Goal: Transaction & Acquisition: Purchase product/service

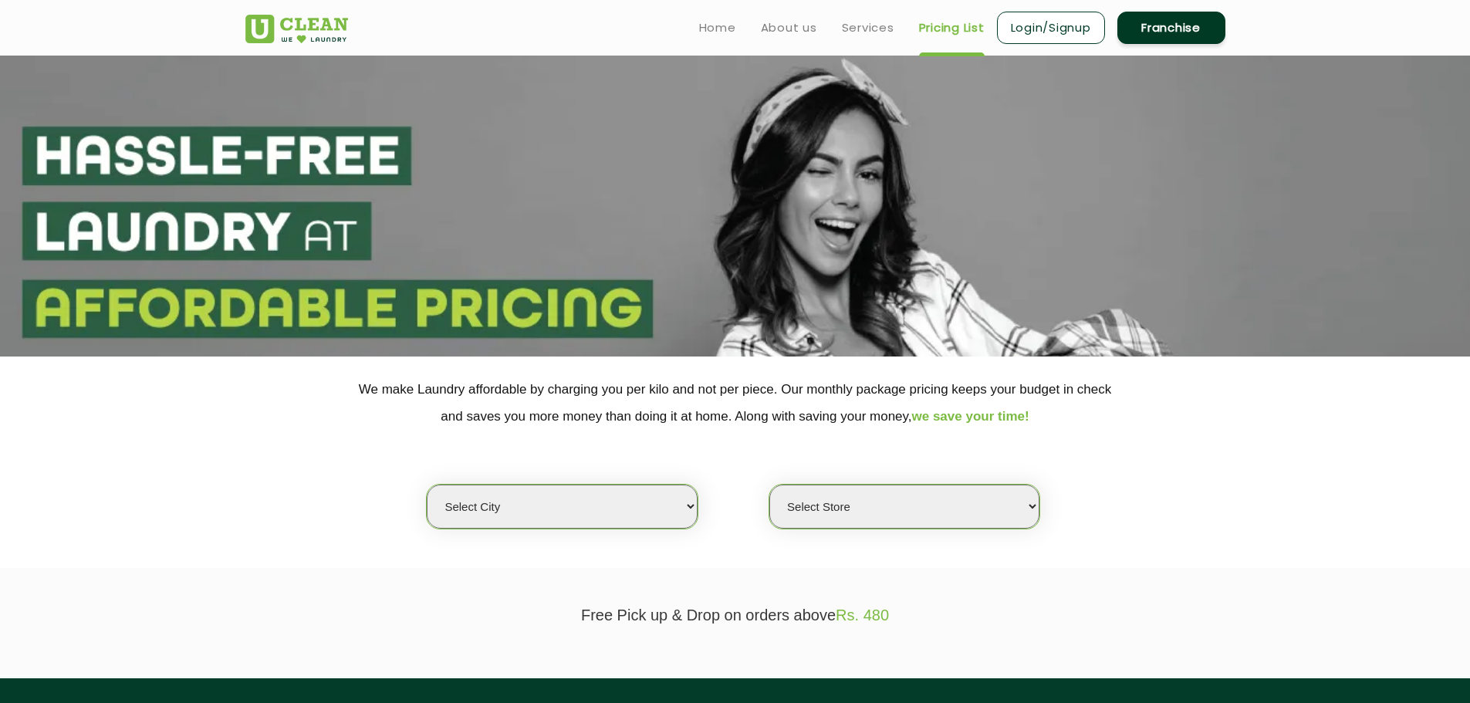
click at [549, 514] on select "Select city [GEOGRAPHIC_DATA] [GEOGRAPHIC_DATA] [GEOGRAPHIC_DATA] [GEOGRAPHIC_D…" at bounding box center [562, 507] width 270 height 44
select select "1"
click at [427, 485] on select "Select city [GEOGRAPHIC_DATA] [GEOGRAPHIC_DATA] [GEOGRAPHIC_DATA] [GEOGRAPHIC_D…" at bounding box center [562, 507] width 270 height 44
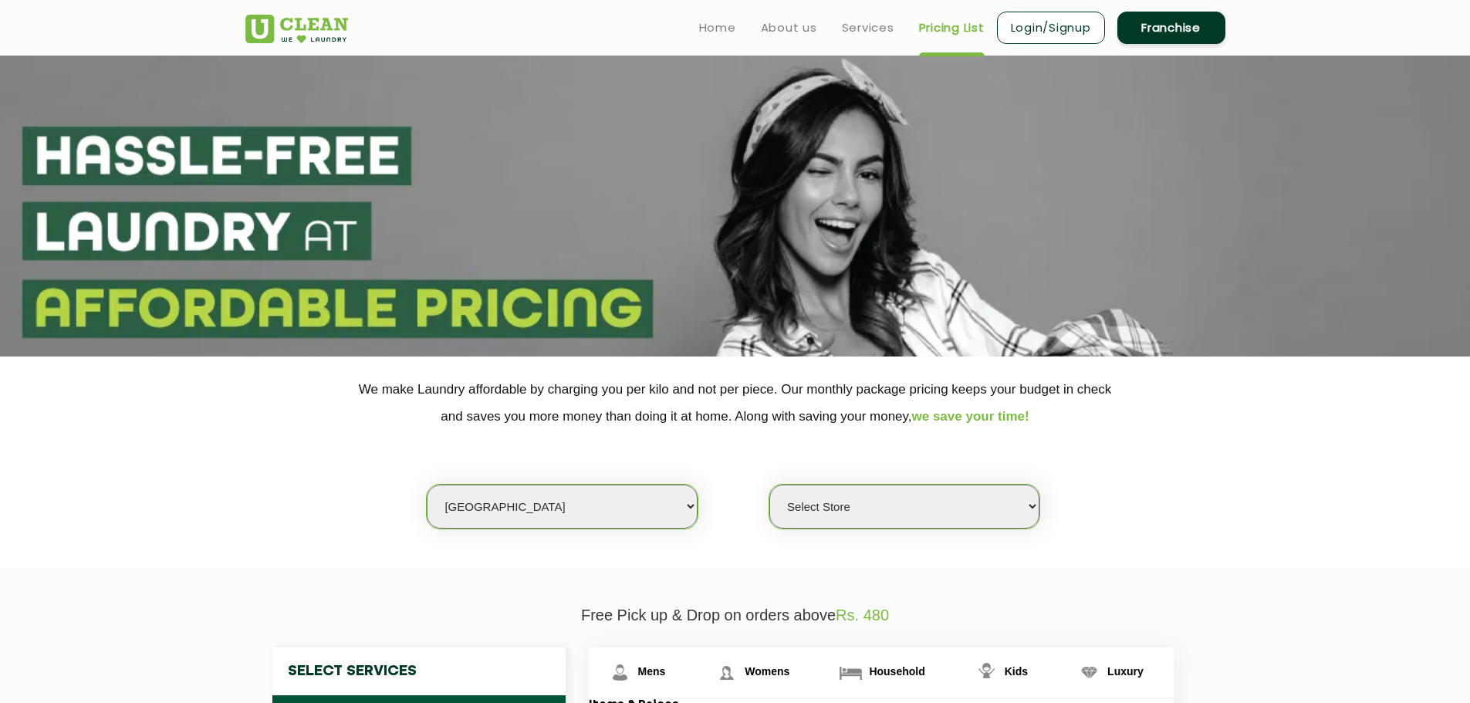
click at [799, 494] on select "Select Store UClean Vasant Kunj UClean Greater Kailash 2 UClean Dwarka UClean R…" at bounding box center [905, 507] width 270 height 44
select select "184"
click at [770, 485] on select "Select Store UClean Vasant Kunj UClean Greater Kailash 2 UClean Dwarka UClean R…" at bounding box center [905, 507] width 270 height 44
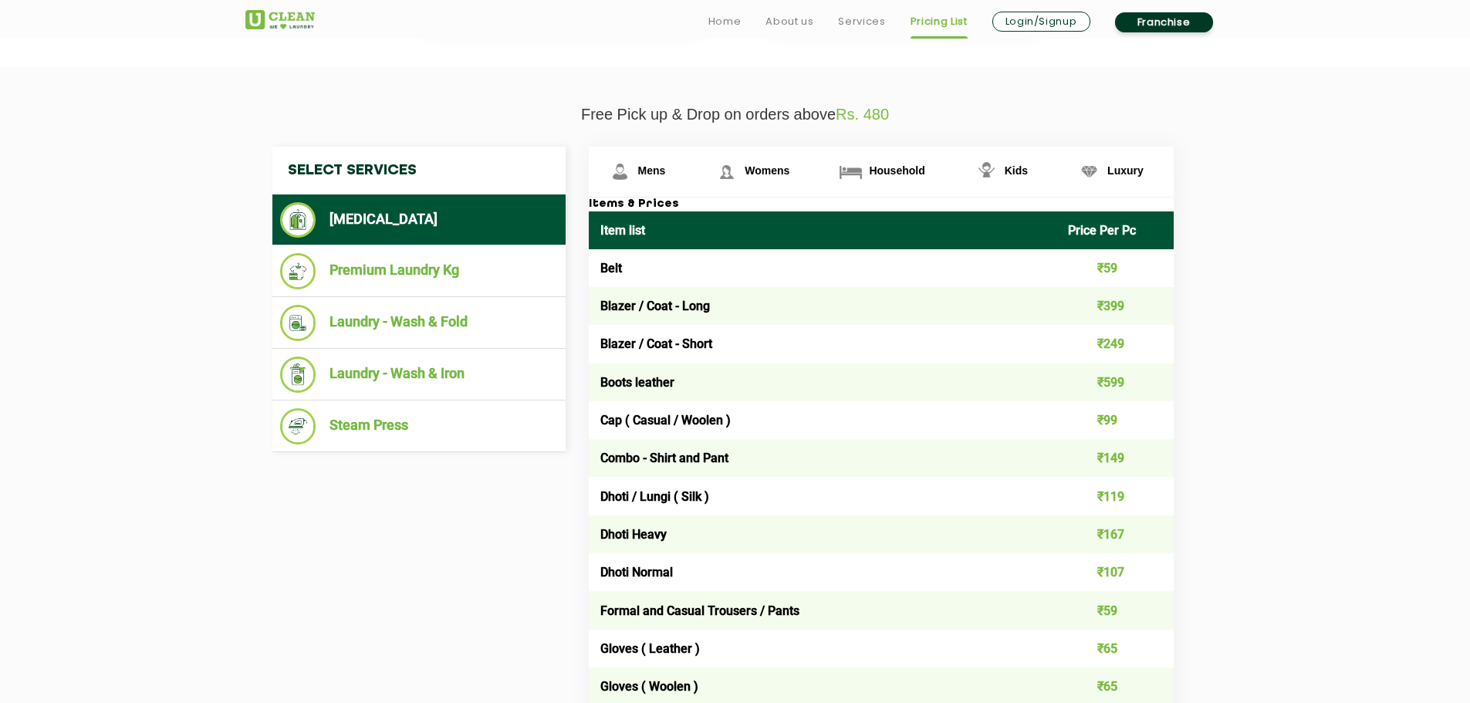
scroll to position [540, 0]
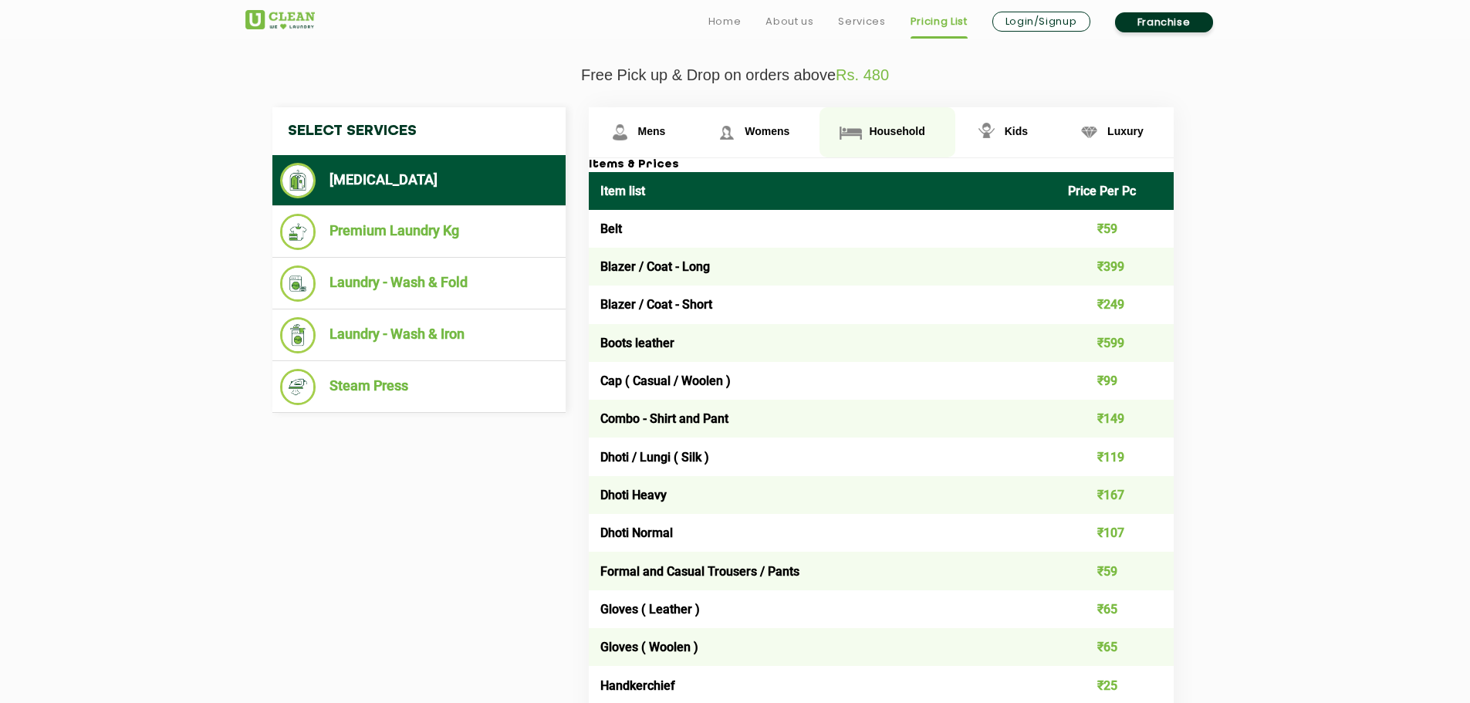
click at [888, 122] on link "Household" at bounding box center [887, 132] width 135 height 50
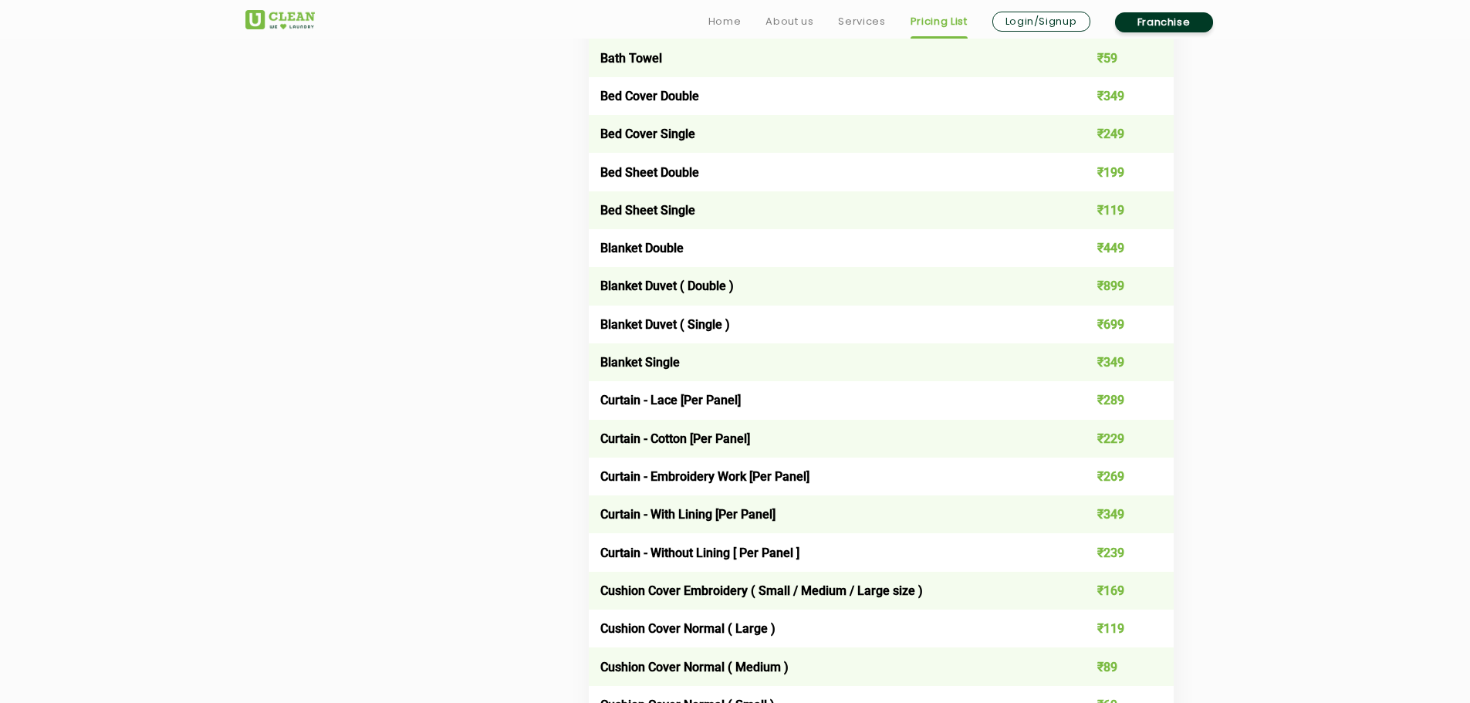
scroll to position [1081, 0]
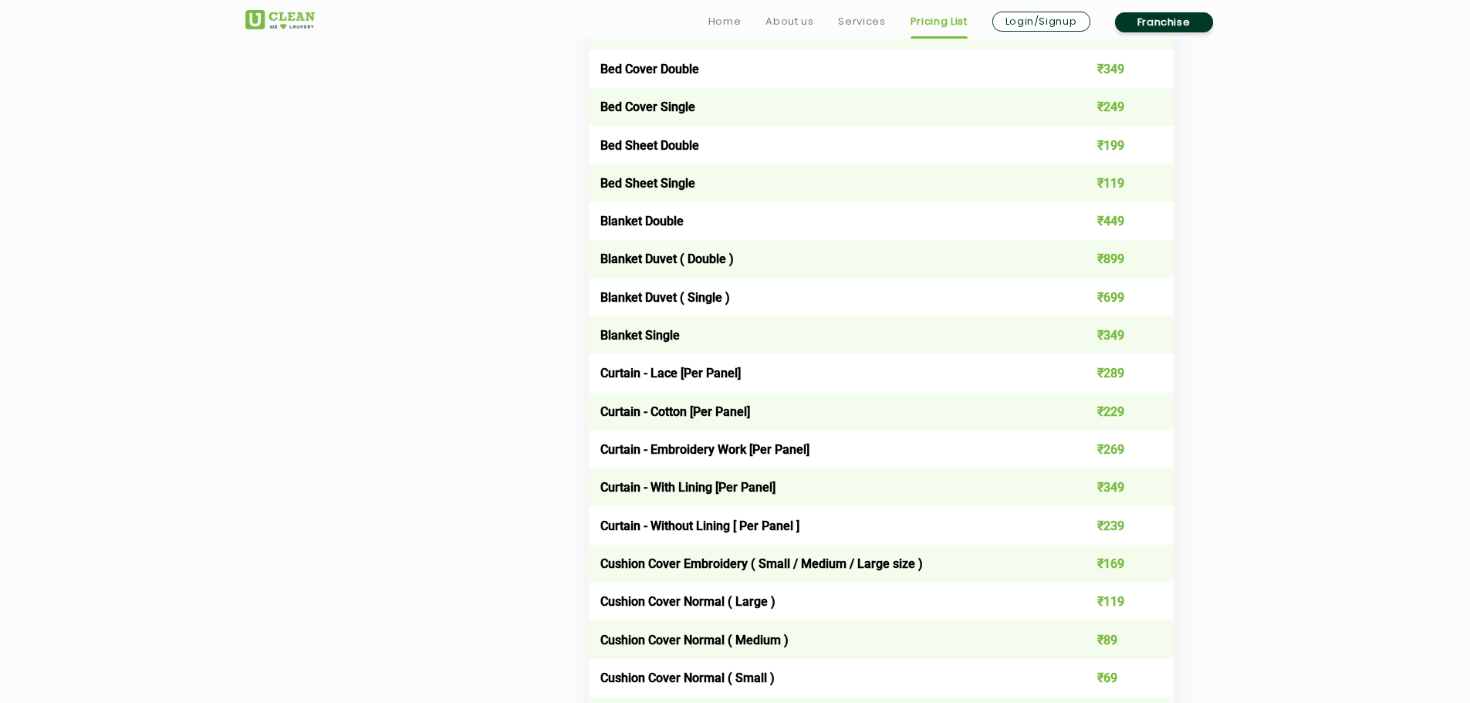
click at [1115, 529] on td "₹239" at bounding box center [1115, 525] width 117 height 38
drag, startPoint x: 1098, startPoint y: 409, endPoint x: 1125, endPoint y: 404, distance: 28.3
click at [1125, 404] on td "₹229" at bounding box center [1115, 412] width 117 height 38
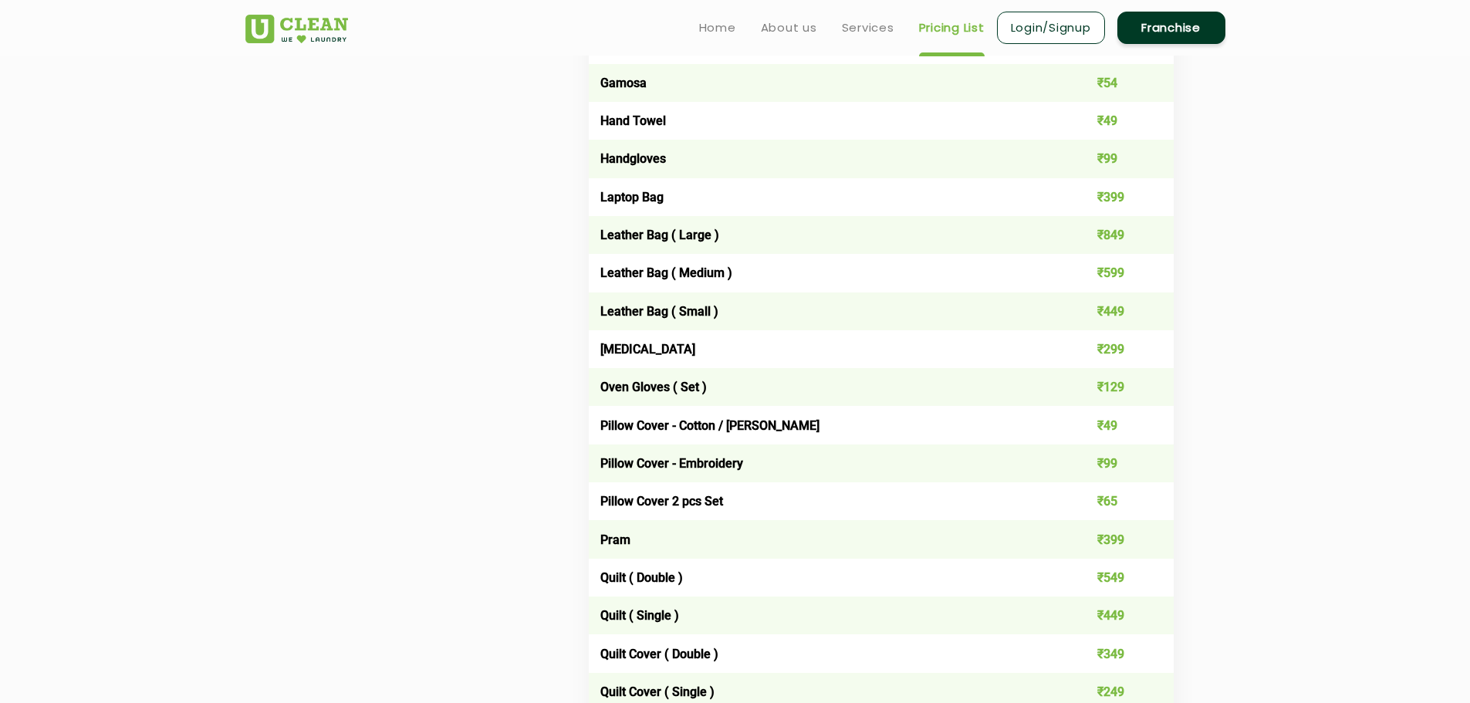
scroll to position [1775, 0]
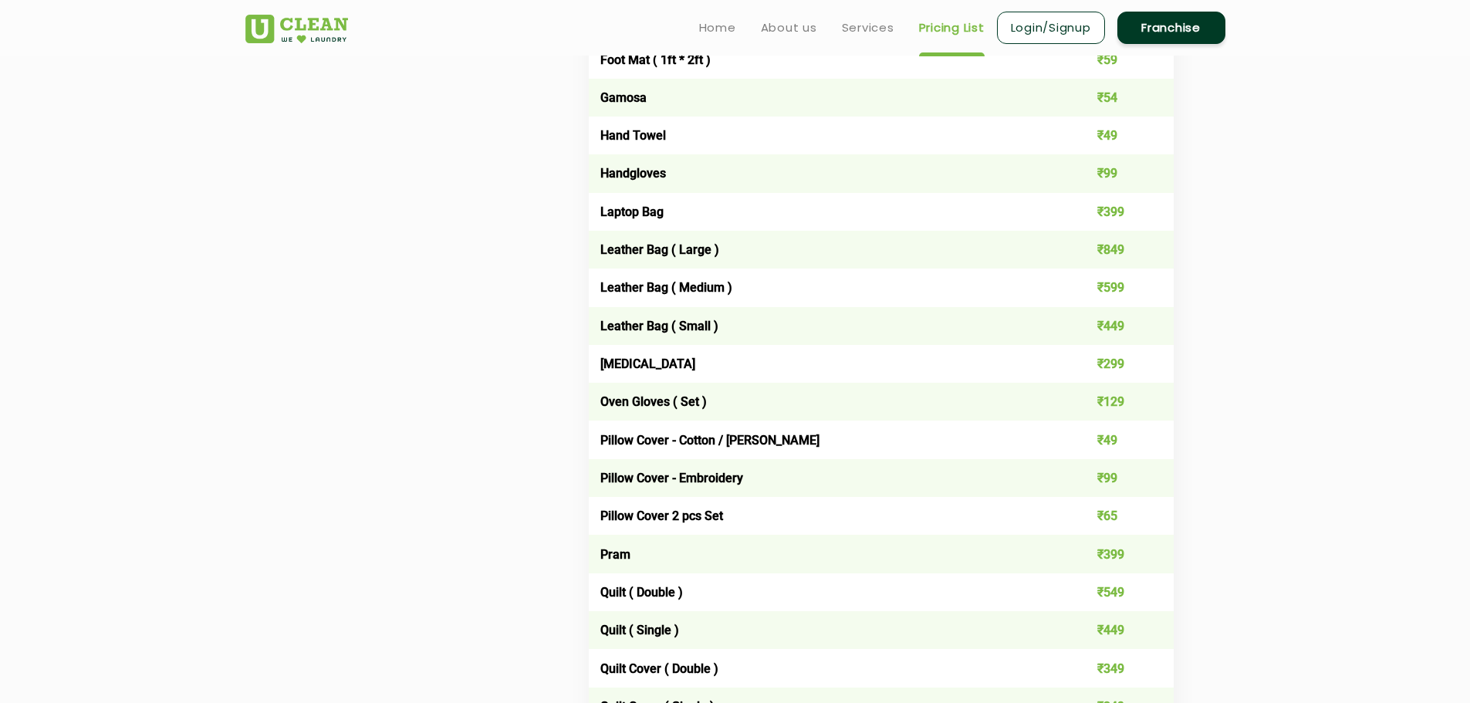
click at [1039, 31] on link "Login/Signup" at bounding box center [1051, 28] width 108 height 32
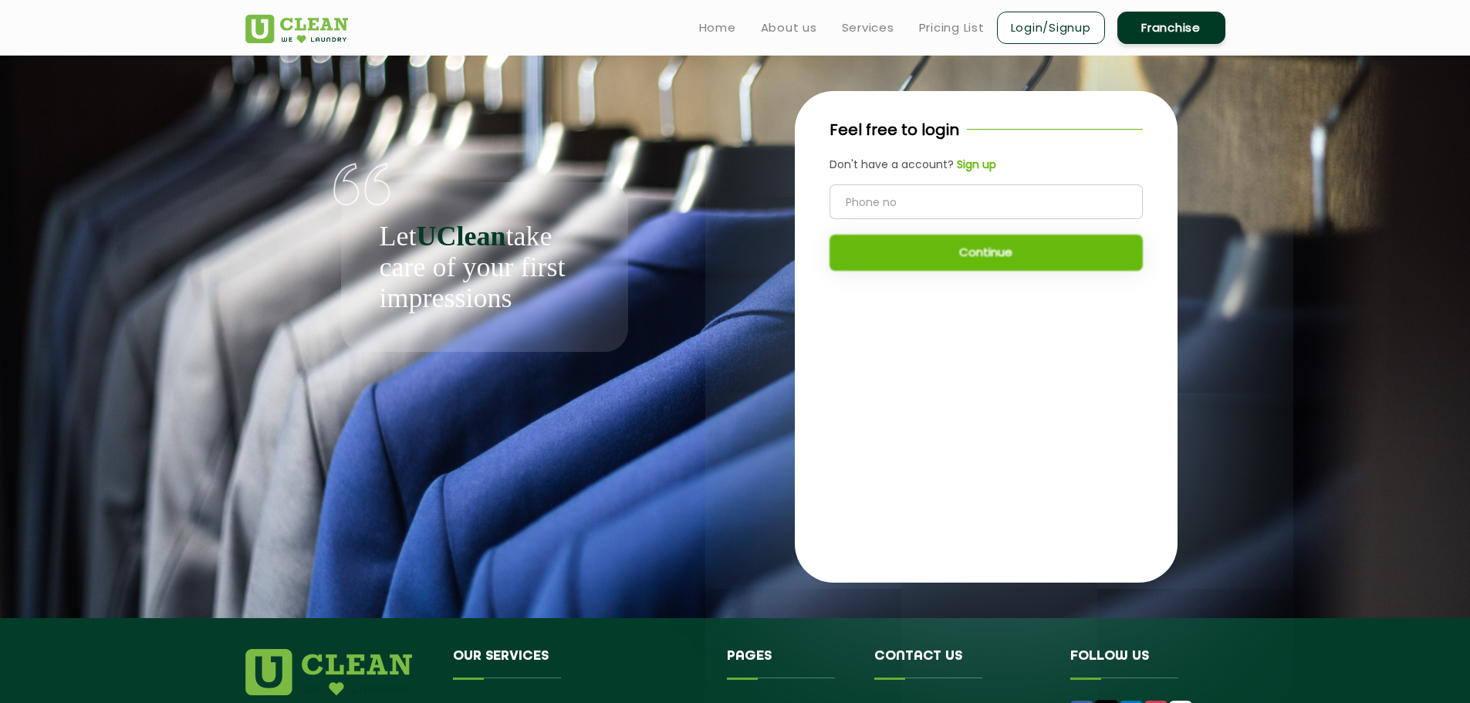
click at [895, 205] on input "tel" at bounding box center [986, 201] width 313 height 35
type input "8860135619"
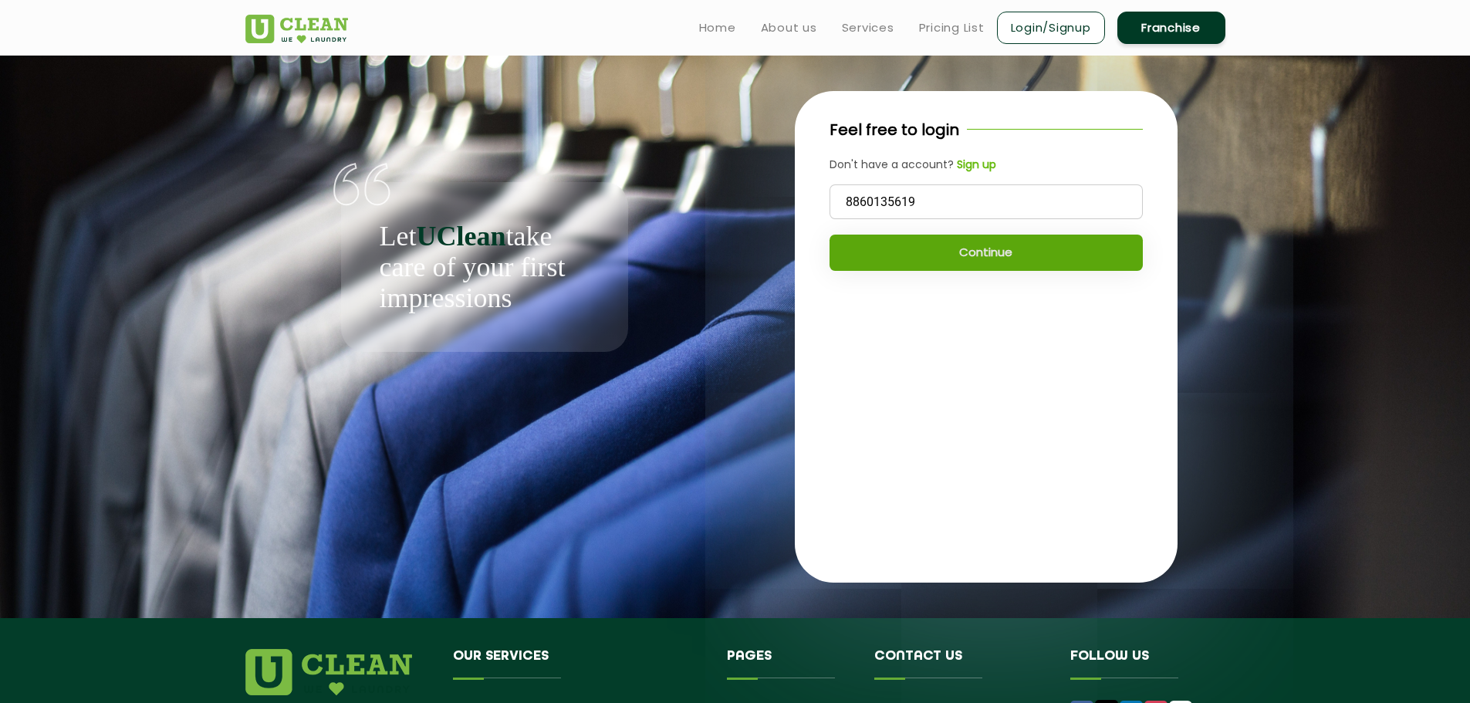
click at [985, 264] on button "Continue" at bounding box center [986, 253] width 313 height 36
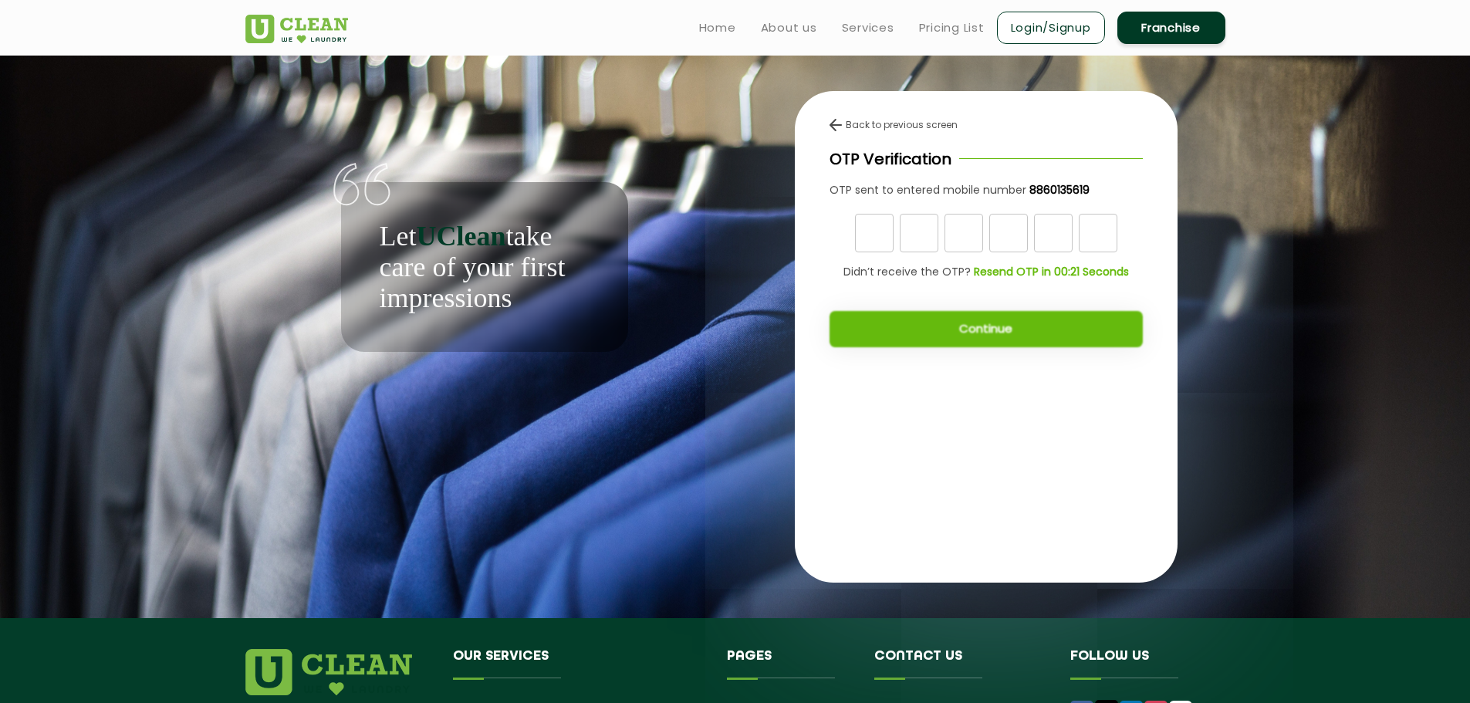
click at [868, 230] on input "text" at bounding box center [874, 233] width 39 height 39
type input "3"
type input "8"
type input "0"
type input "7"
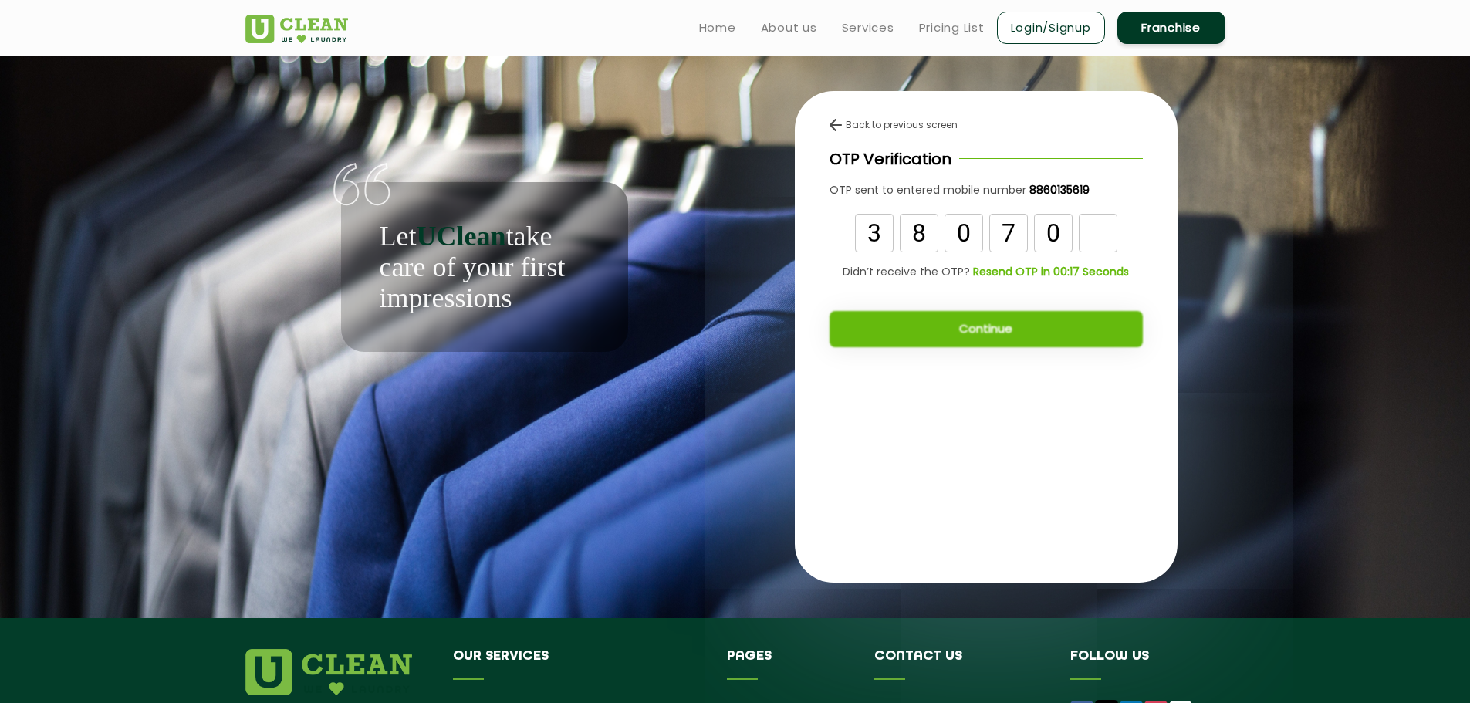
type input "0"
type input "4"
click at [942, 337] on button "Continue" at bounding box center [986, 329] width 313 height 36
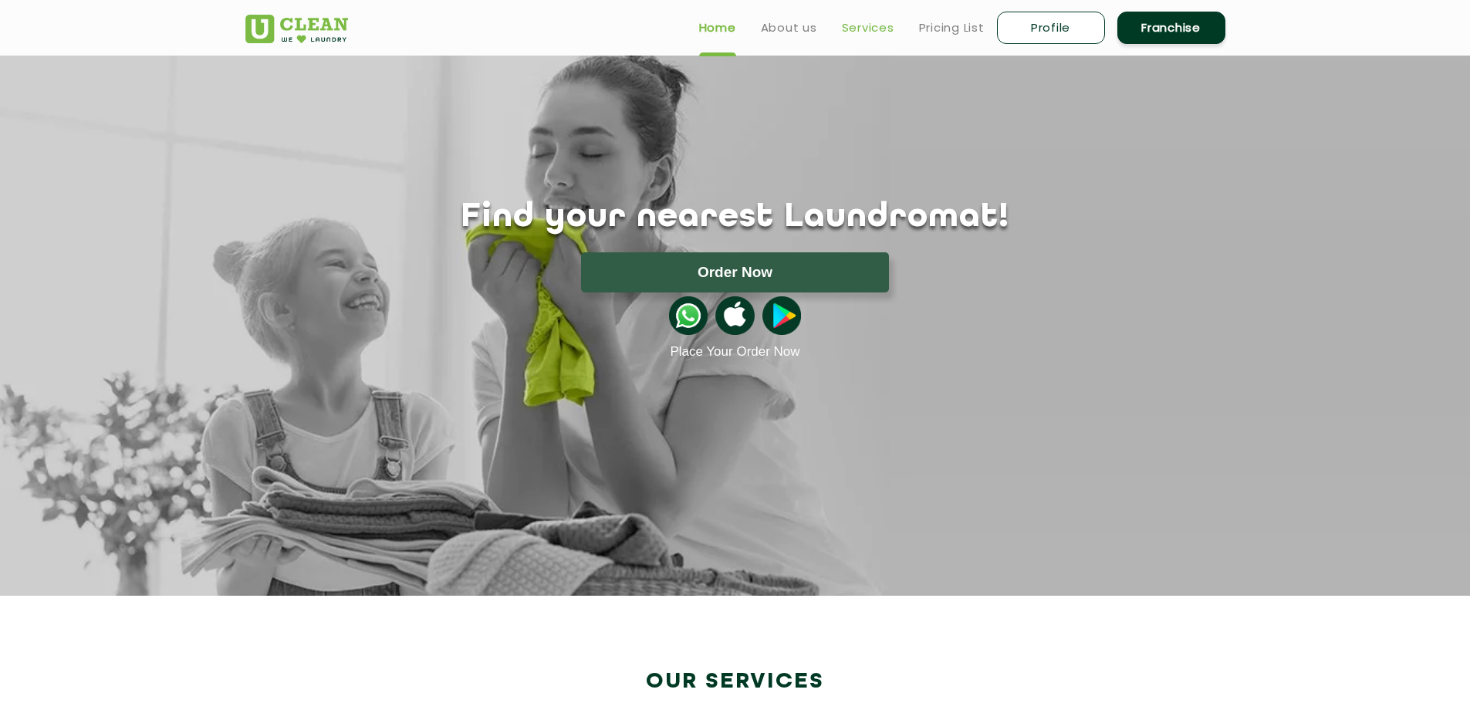
click at [868, 30] on link "Services" at bounding box center [868, 28] width 52 height 19
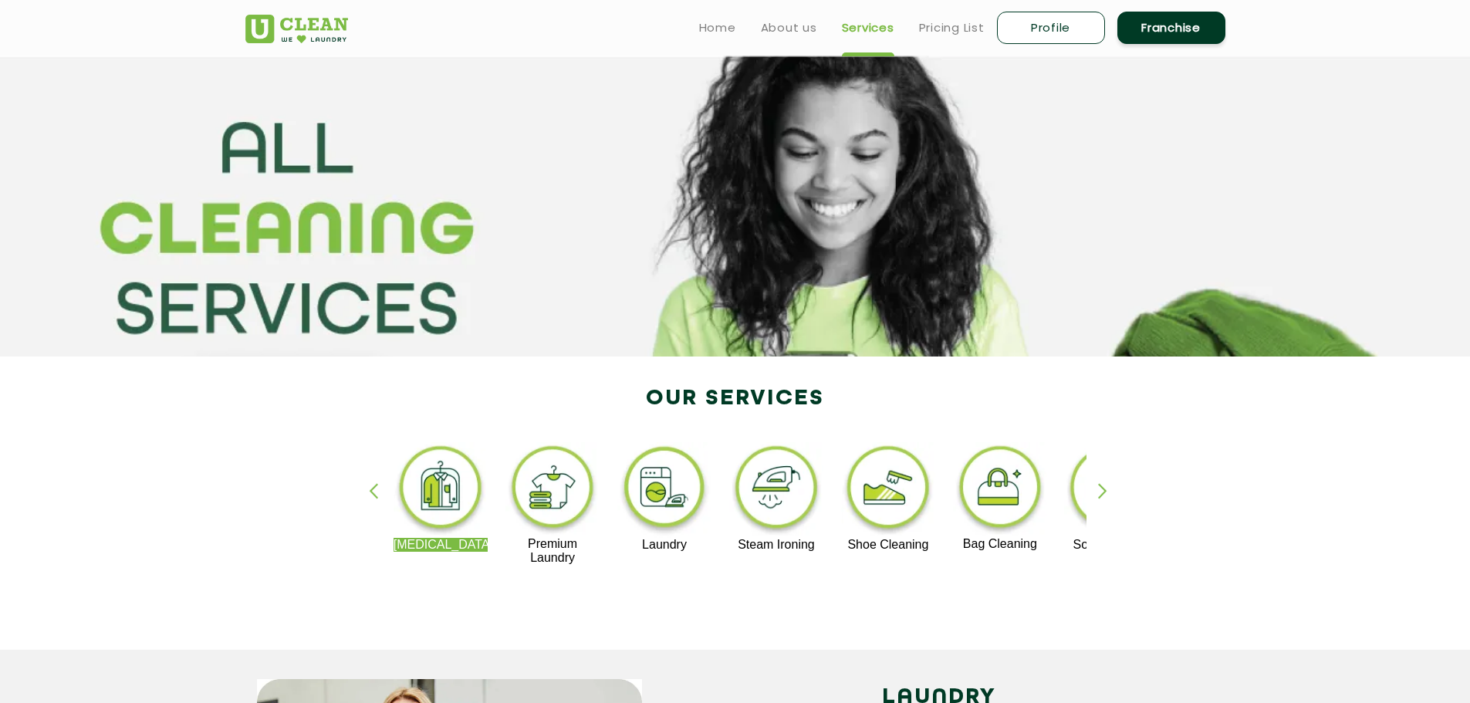
click at [1101, 486] on div "button" at bounding box center [1109, 504] width 23 height 42
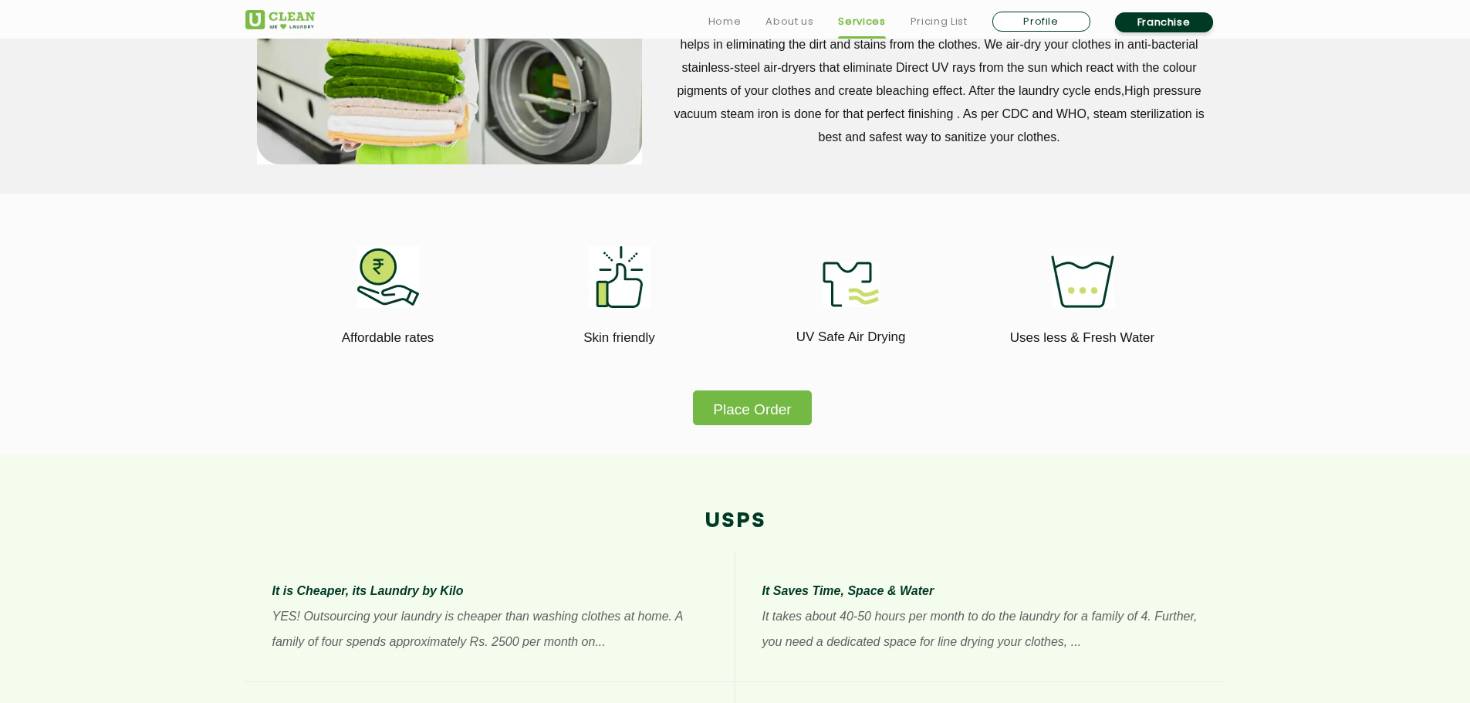
scroll to position [926, 0]
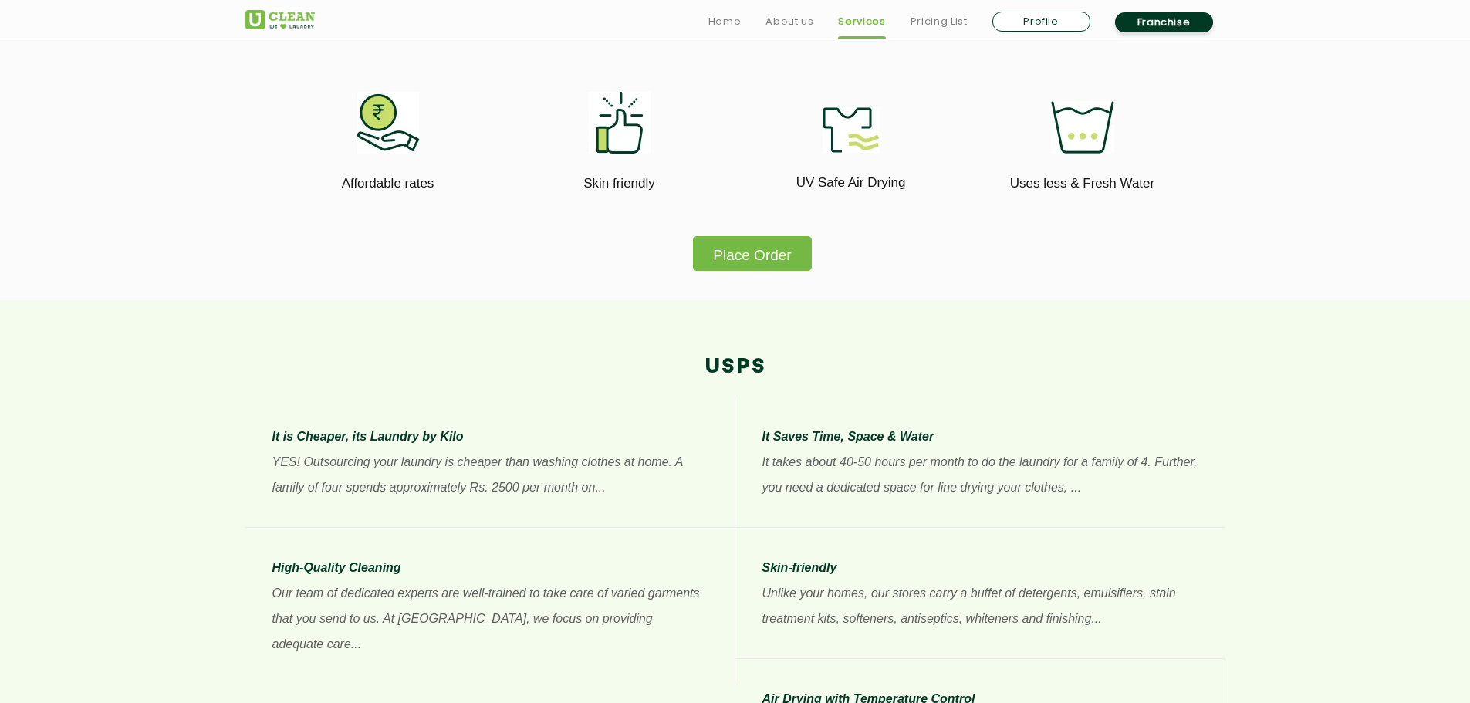
click at [770, 269] on button "Place Order" at bounding box center [752, 253] width 118 height 35
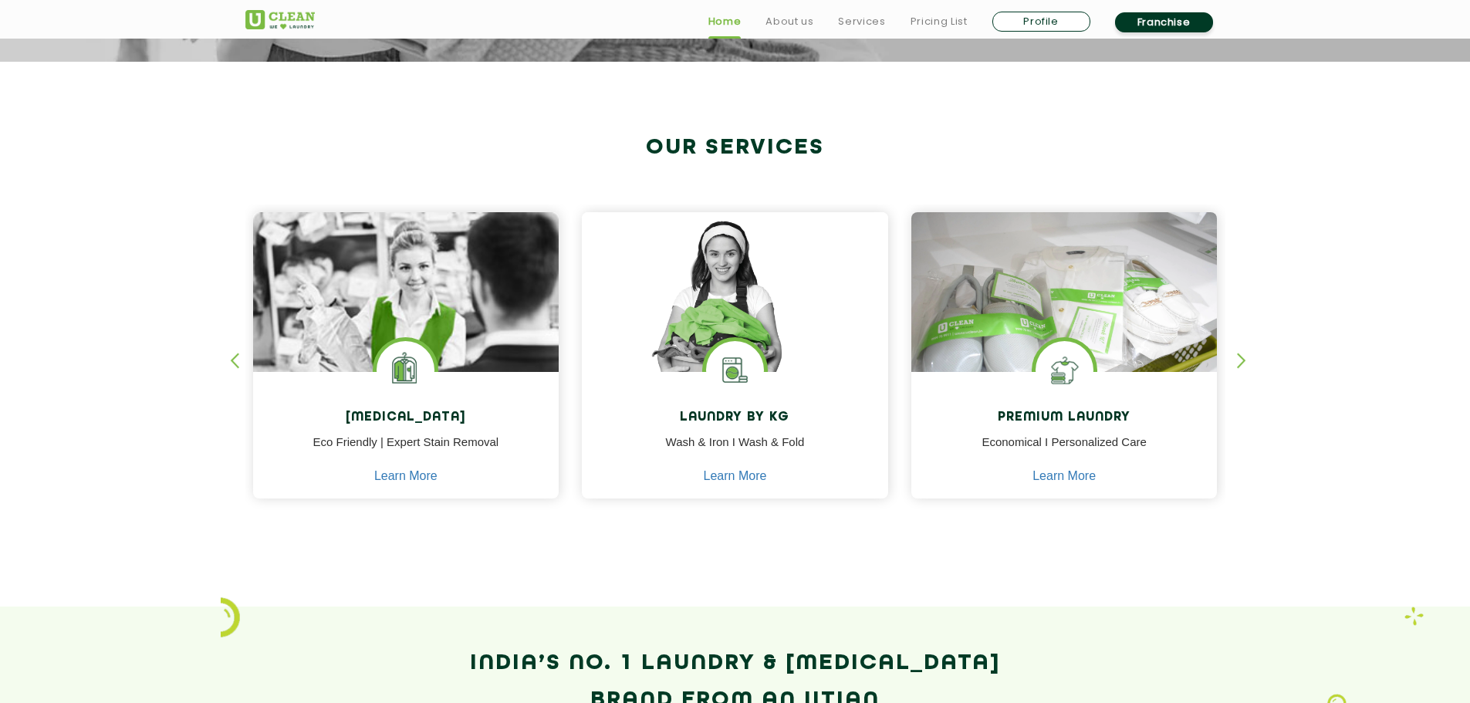
scroll to position [540, 0]
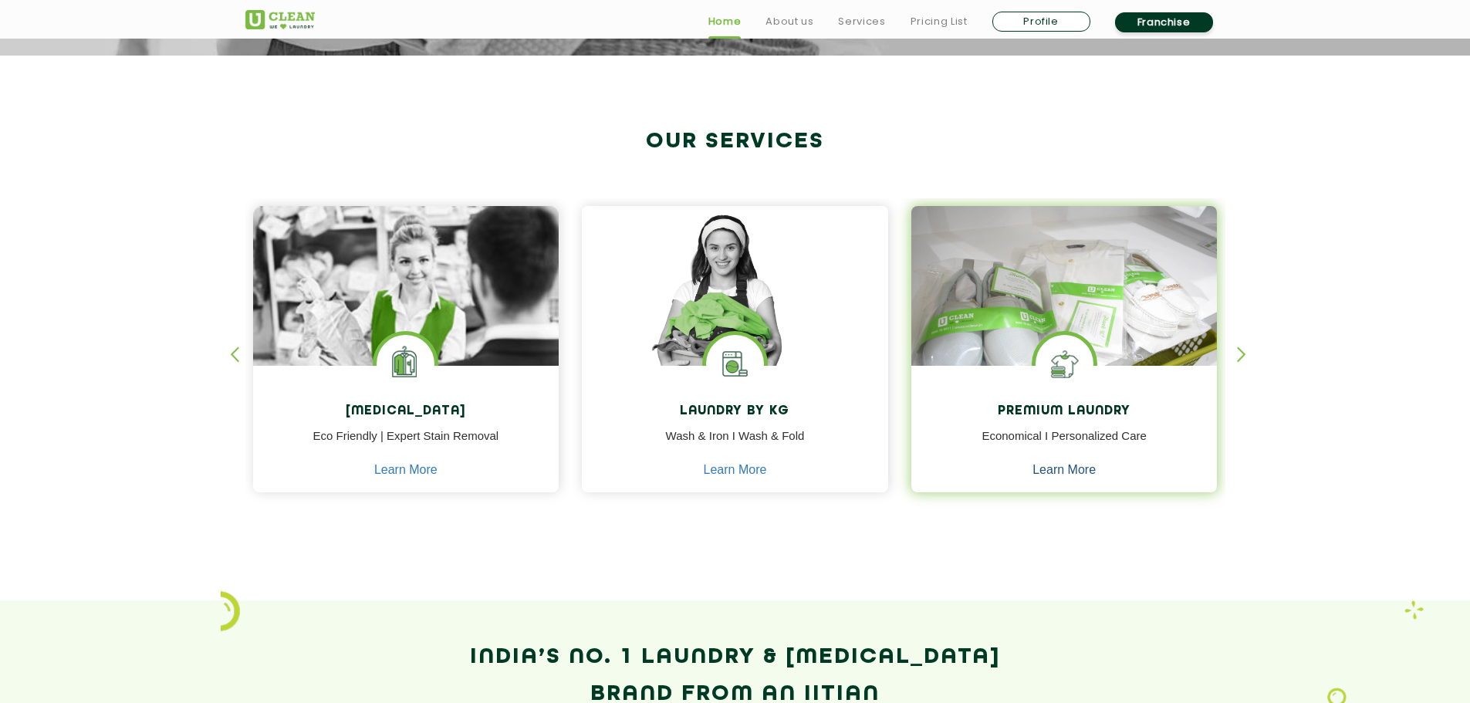
click at [1078, 468] on link "Learn More" at bounding box center [1064, 470] width 63 height 14
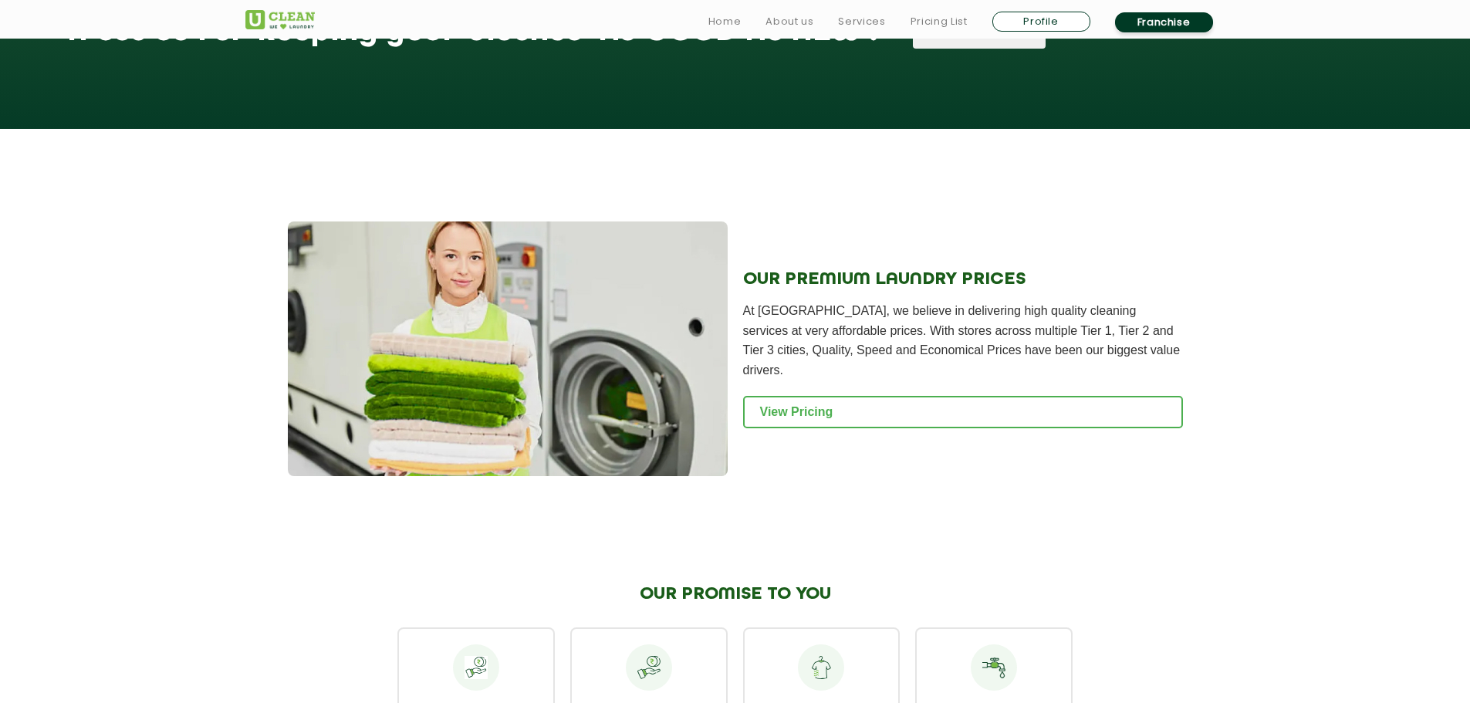
scroll to position [1389, 0]
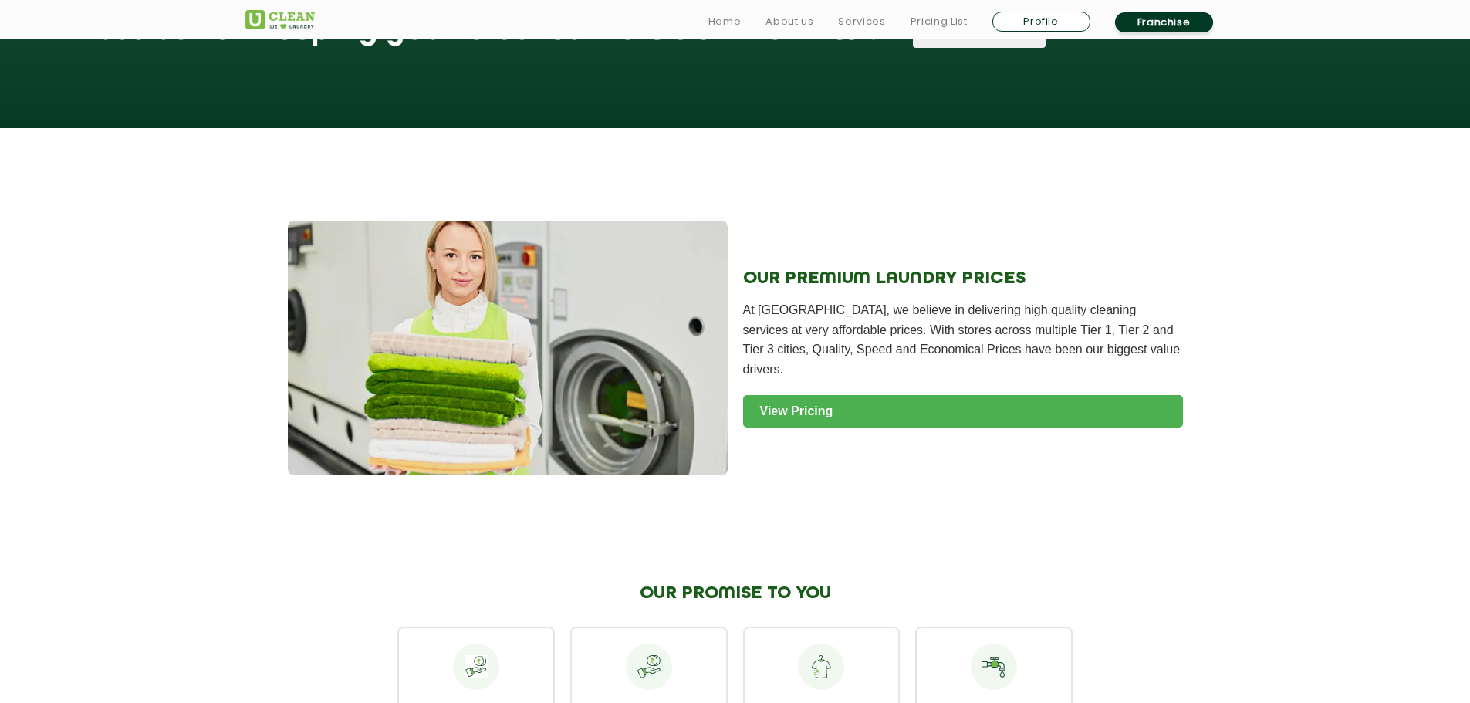
click at [990, 395] on link "View Pricing" at bounding box center [963, 411] width 440 height 32
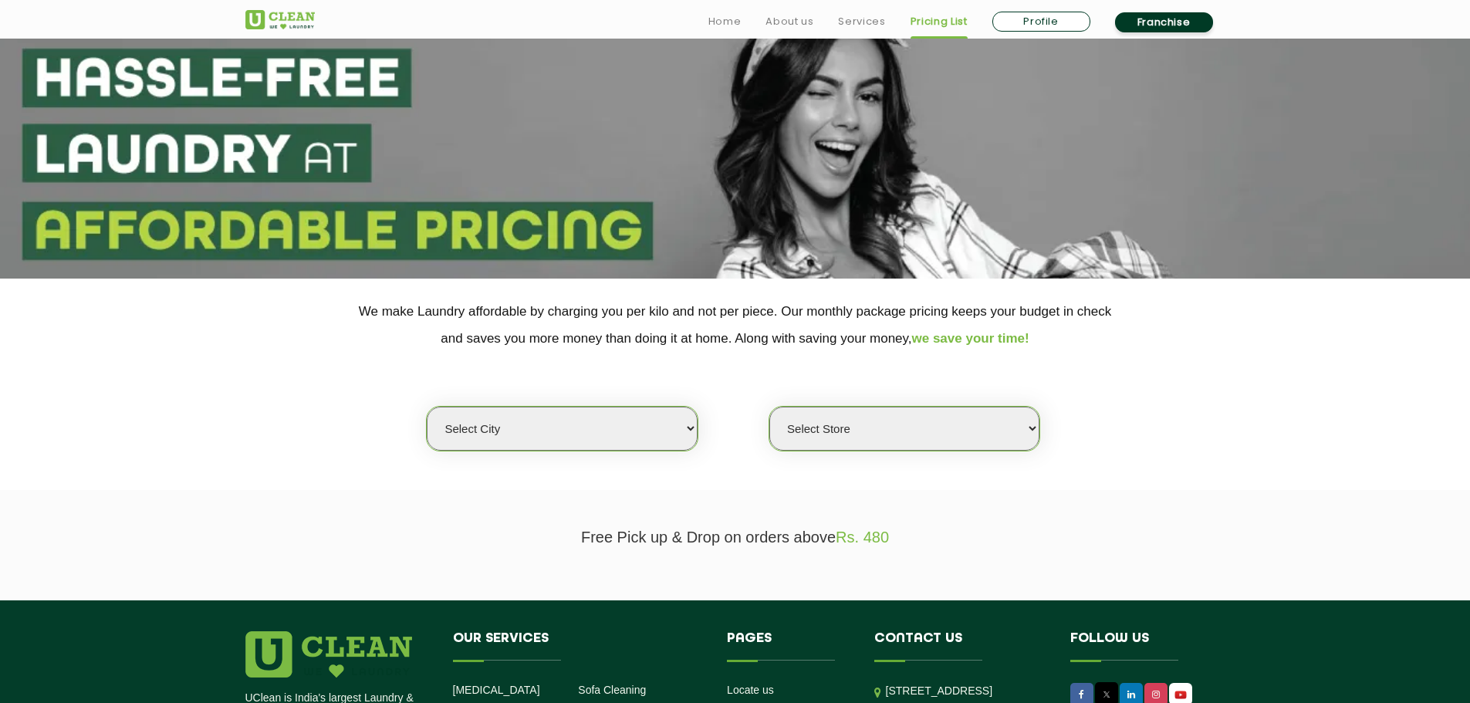
scroll to position [309, 0]
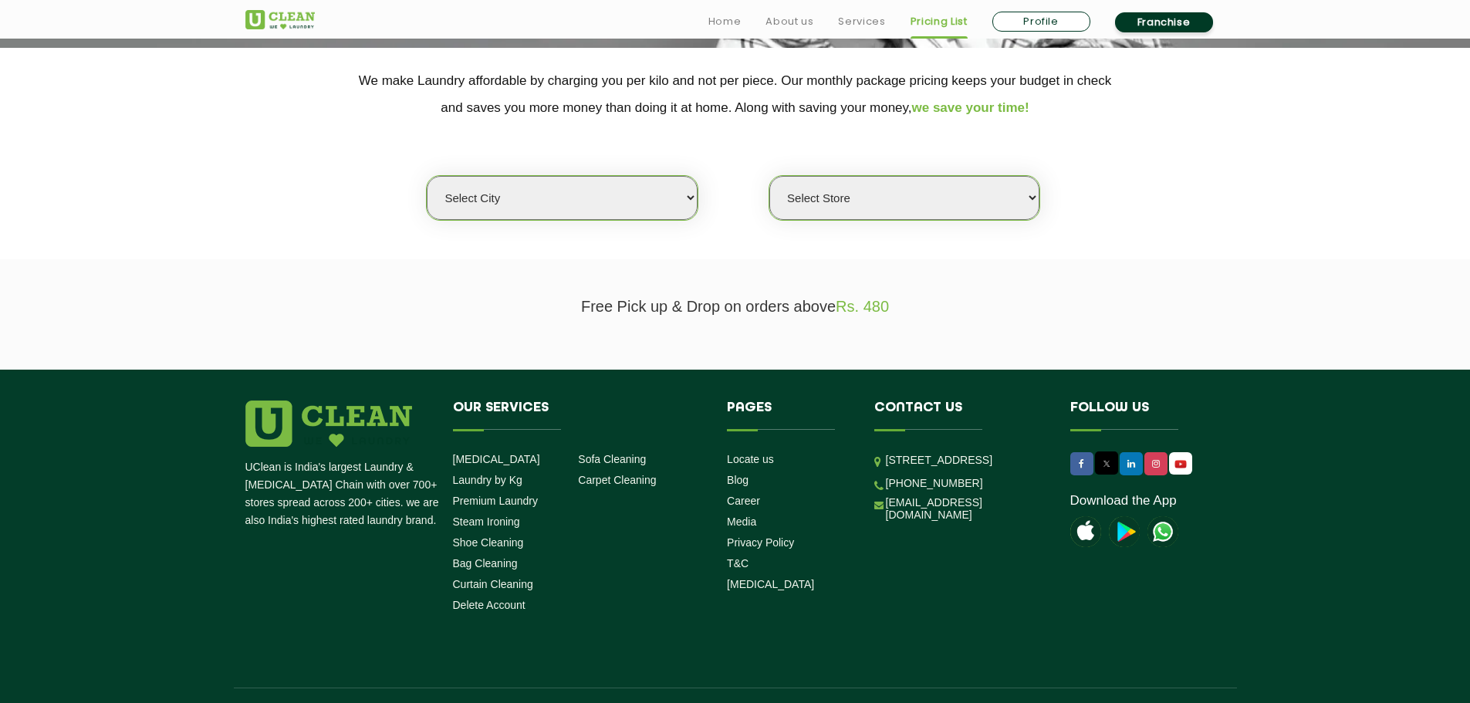
click at [622, 194] on select "Select city [GEOGRAPHIC_DATA] [GEOGRAPHIC_DATA] [GEOGRAPHIC_DATA] [GEOGRAPHIC_D…" at bounding box center [562, 198] width 270 height 44
click at [896, 289] on section "Free Pick up & Drop on orders above Rs. 480" at bounding box center [735, 314] width 1470 height 110
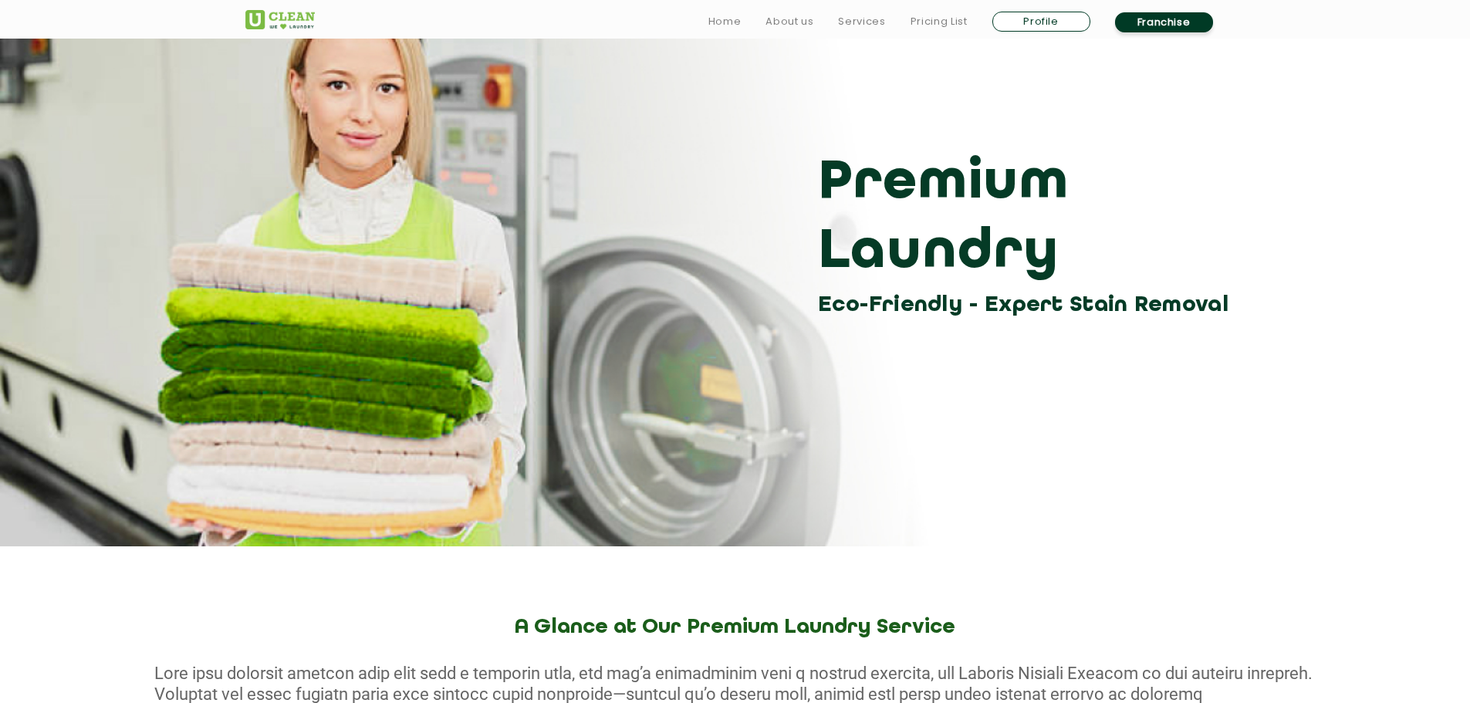
scroll to position [77, 0]
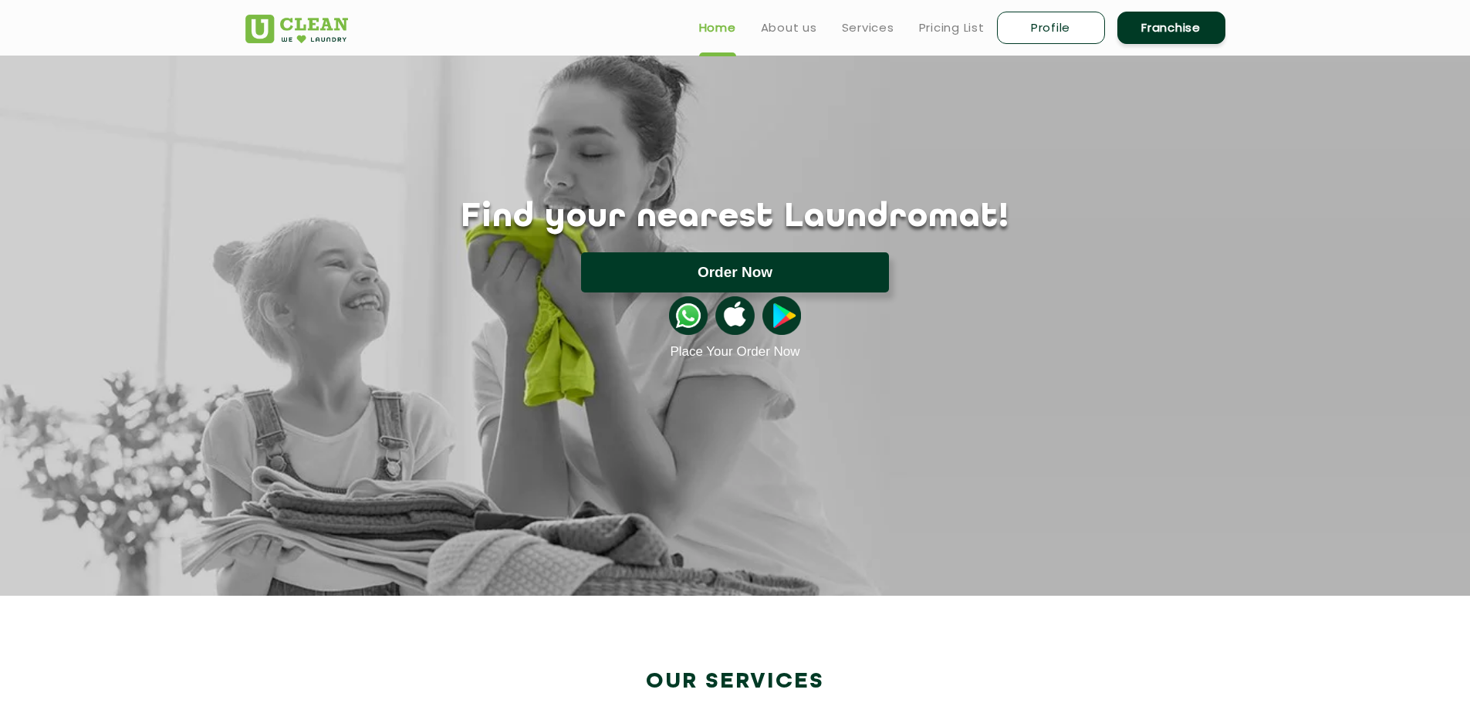
click at [773, 262] on button "Order Now" at bounding box center [735, 272] width 308 height 40
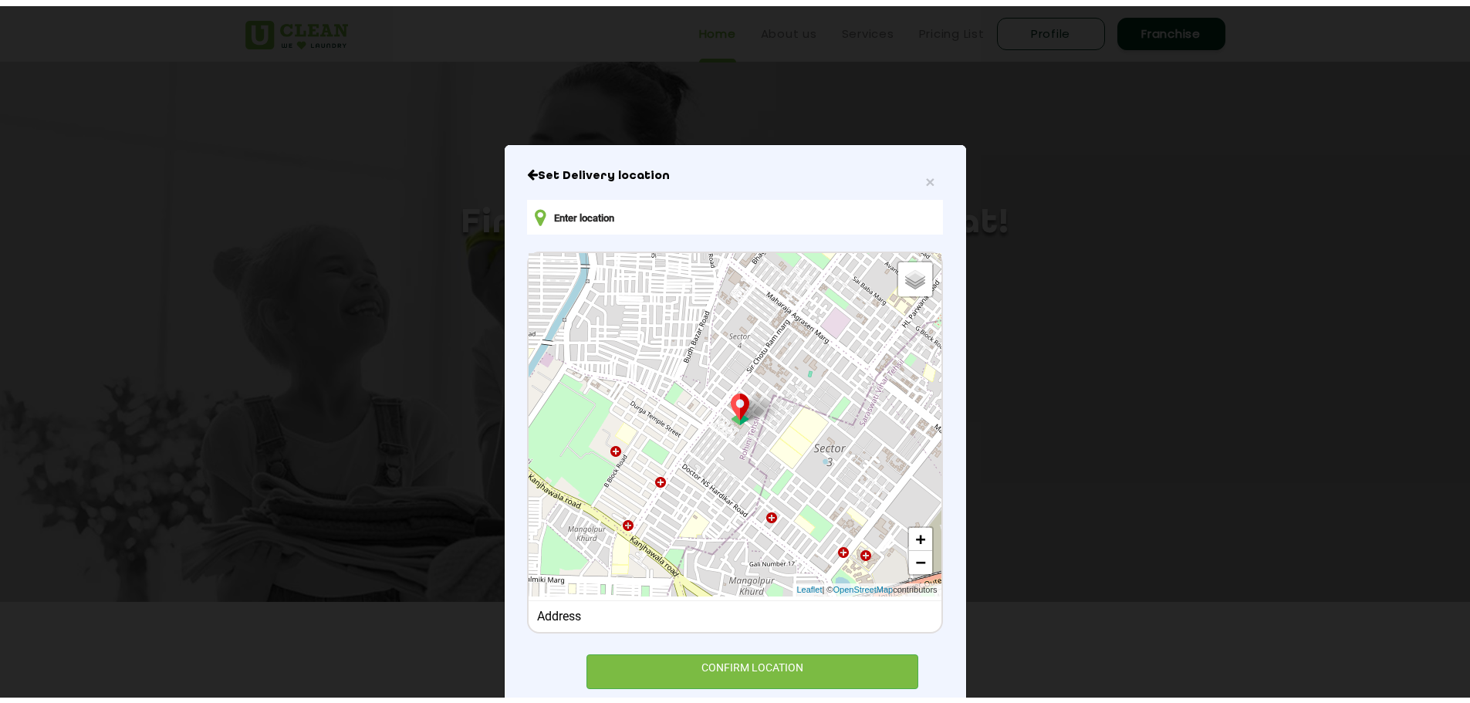
scroll to position [39, 0]
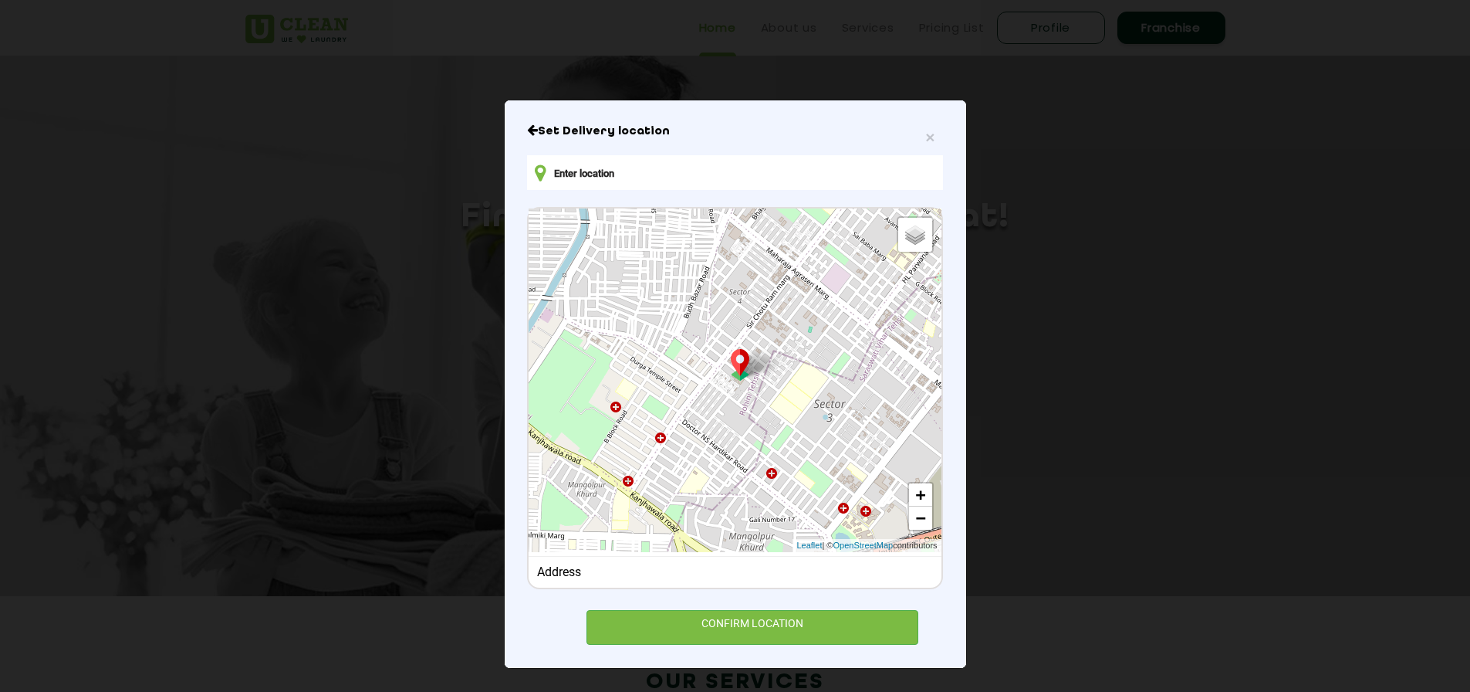
click at [600, 171] on input "text" at bounding box center [734, 172] width 415 height 35
click at [929, 137] on span "×" at bounding box center [929, 137] width 9 height 18
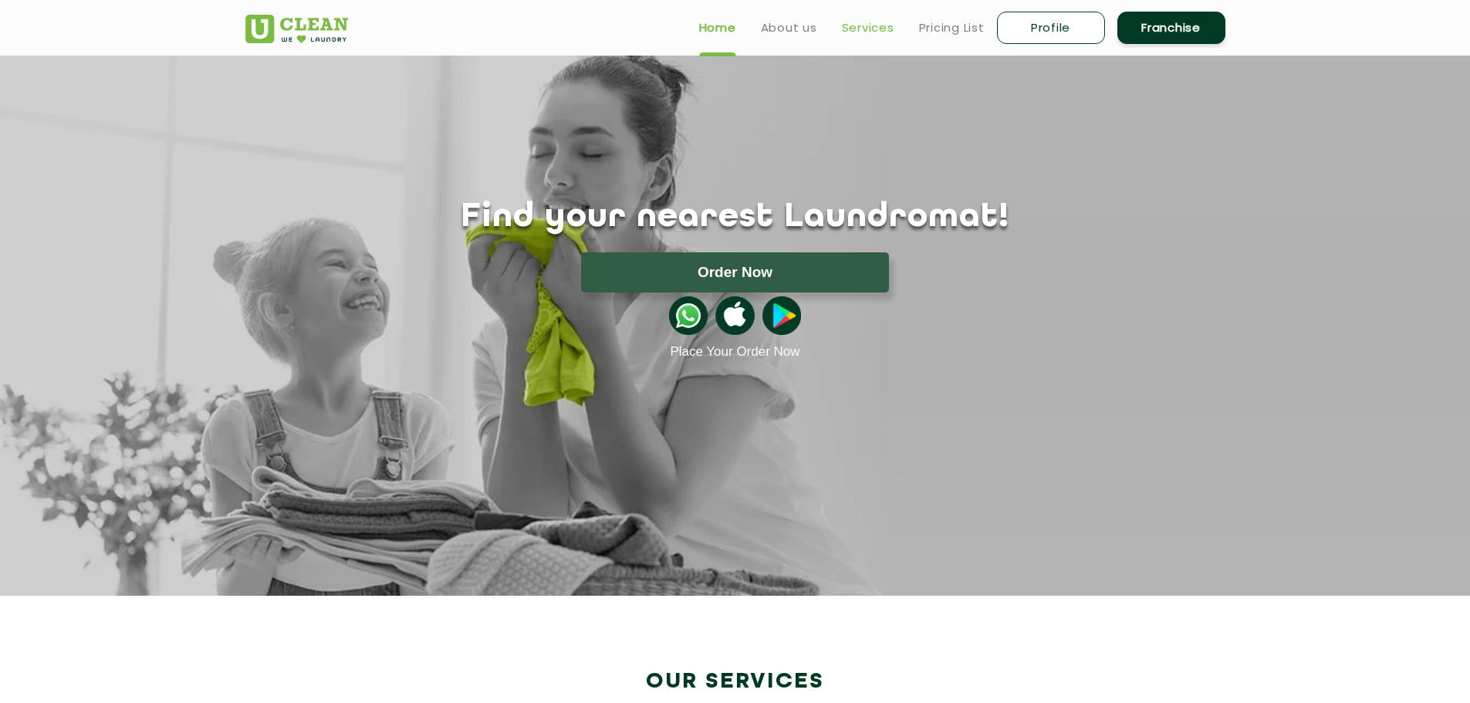
click at [885, 36] on link "Services" at bounding box center [868, 28] width 52 height 19
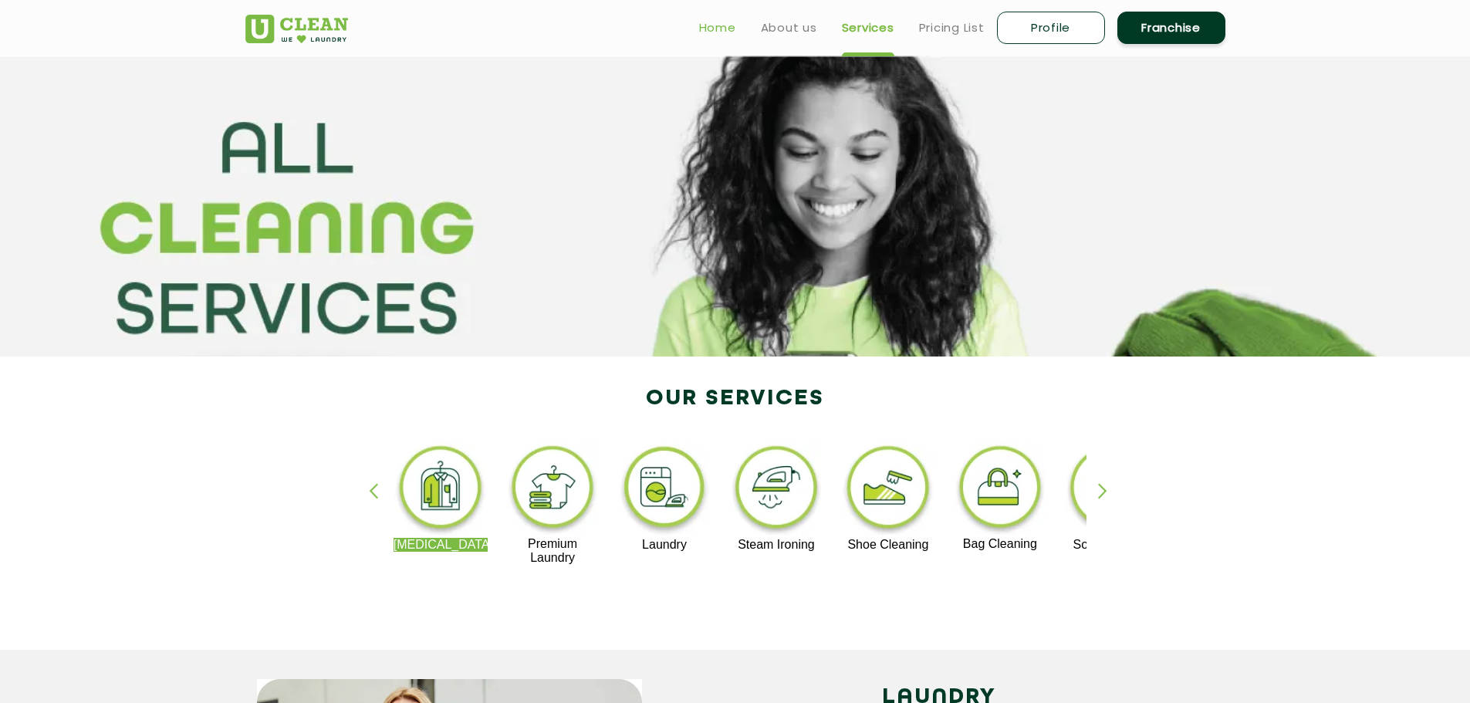
click at [709, 22] on link "Home" at bounding box center [717, 28] width 37 height 19
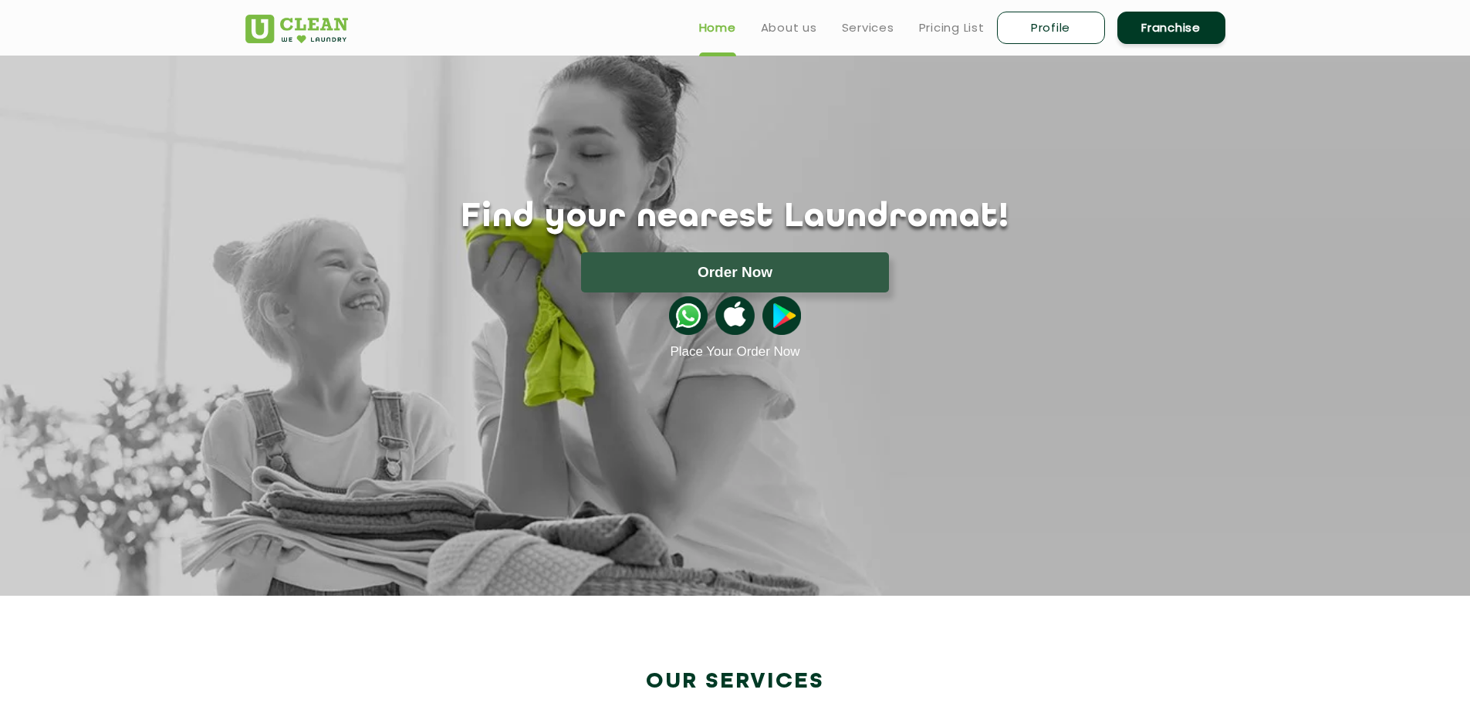
click at [1068, 25] on link "Profile" at bounding box center [1051, 28] width 108 height 32
select select
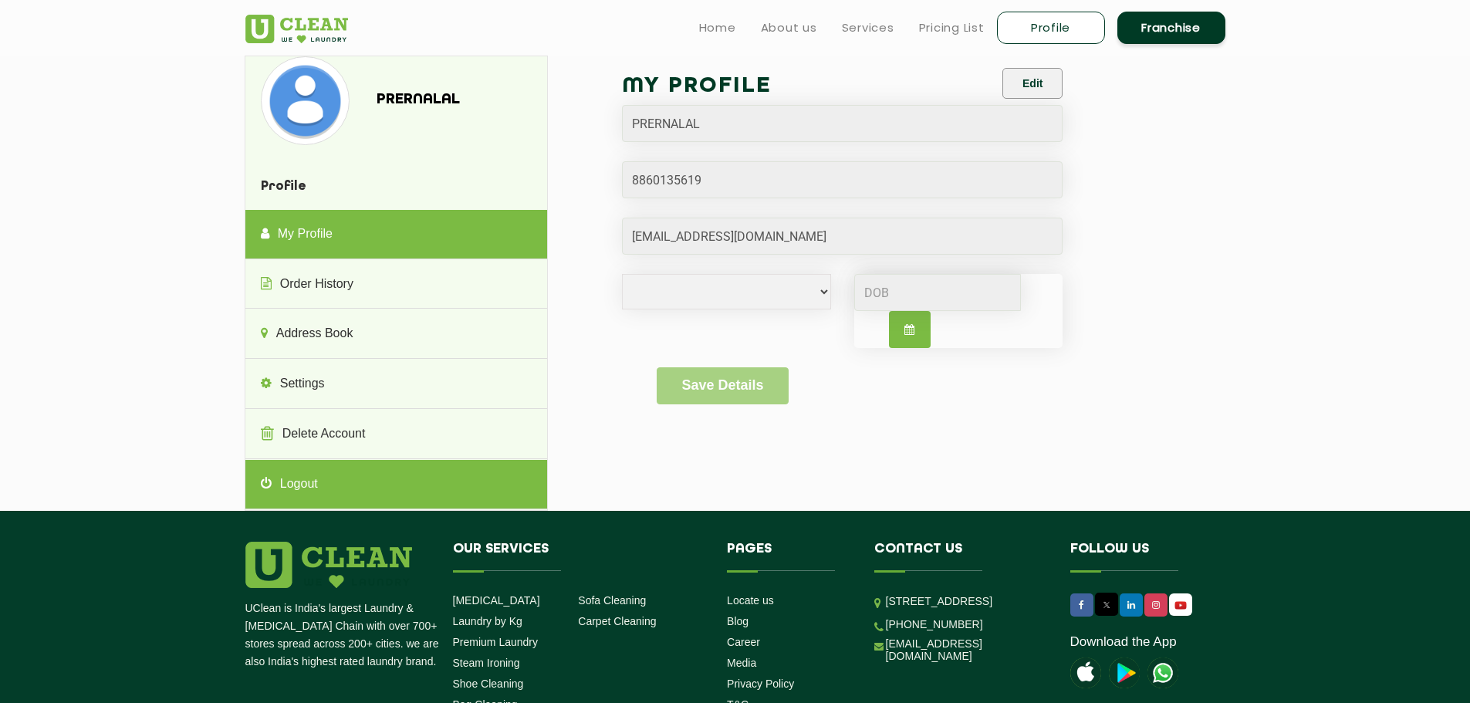
click at [297, 484] on link "Logout" at bounding box center [396, 484] width 302 height 49
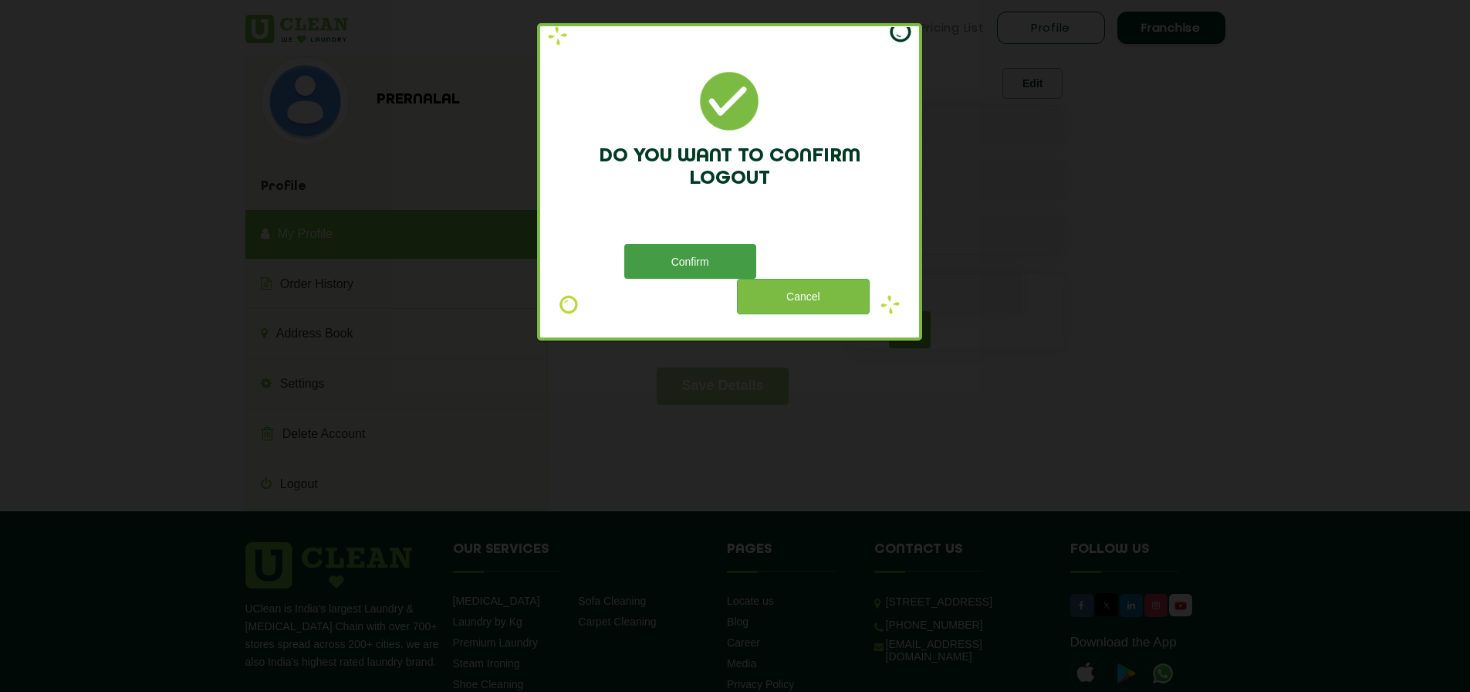
click at [719, 270] on button "Confirm" at bounding box center [690, 261] width 132 height 35
